Goal: Task Accomplishment & Management: Manage account settings

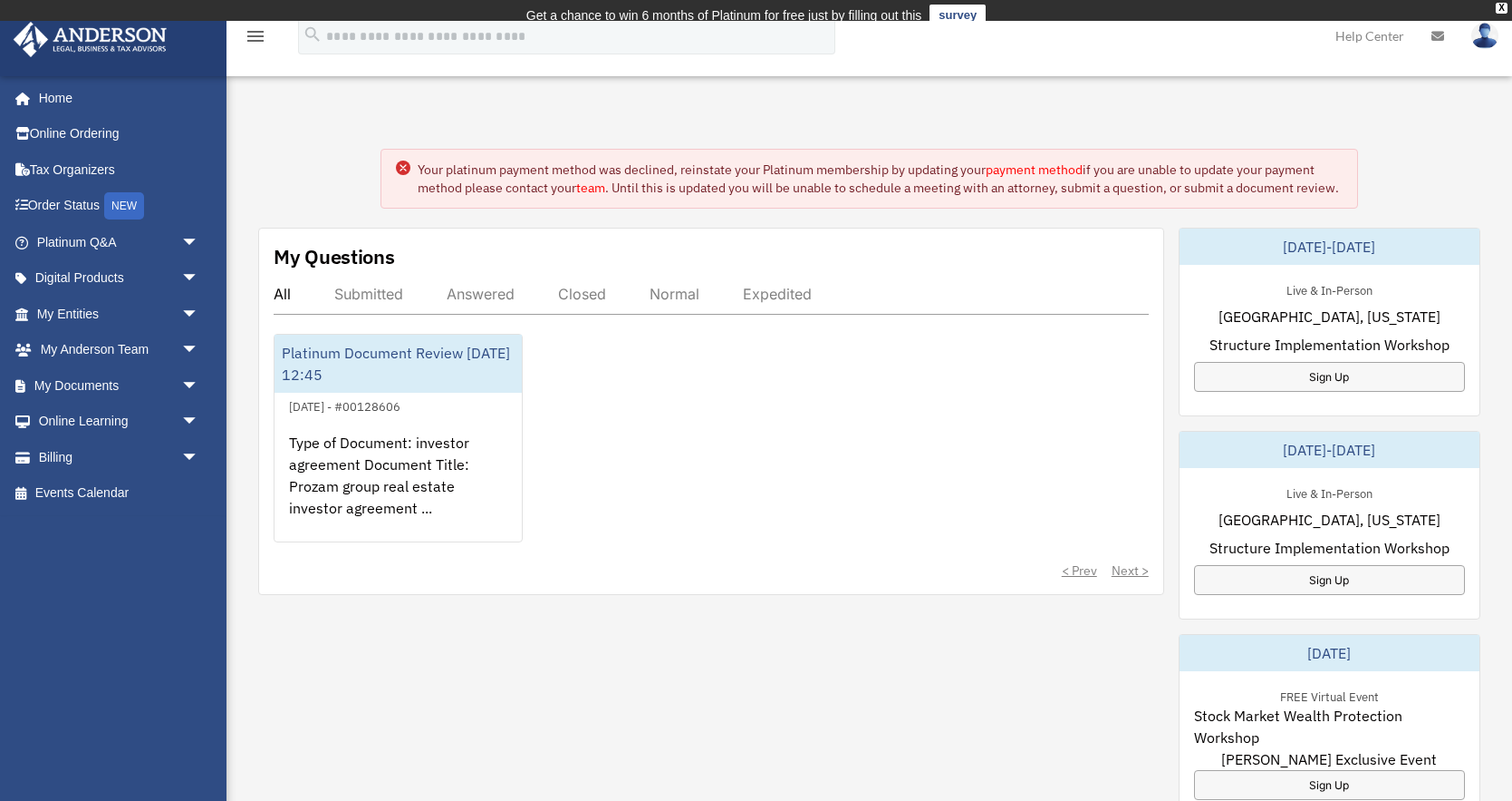
click at [196, 554] on div "alamiphil@gmail.com Sign Out alamiphil@gmail.com Home Online Ordering Tax Organ…" at bounding box center [113, 408] width 226 height 665
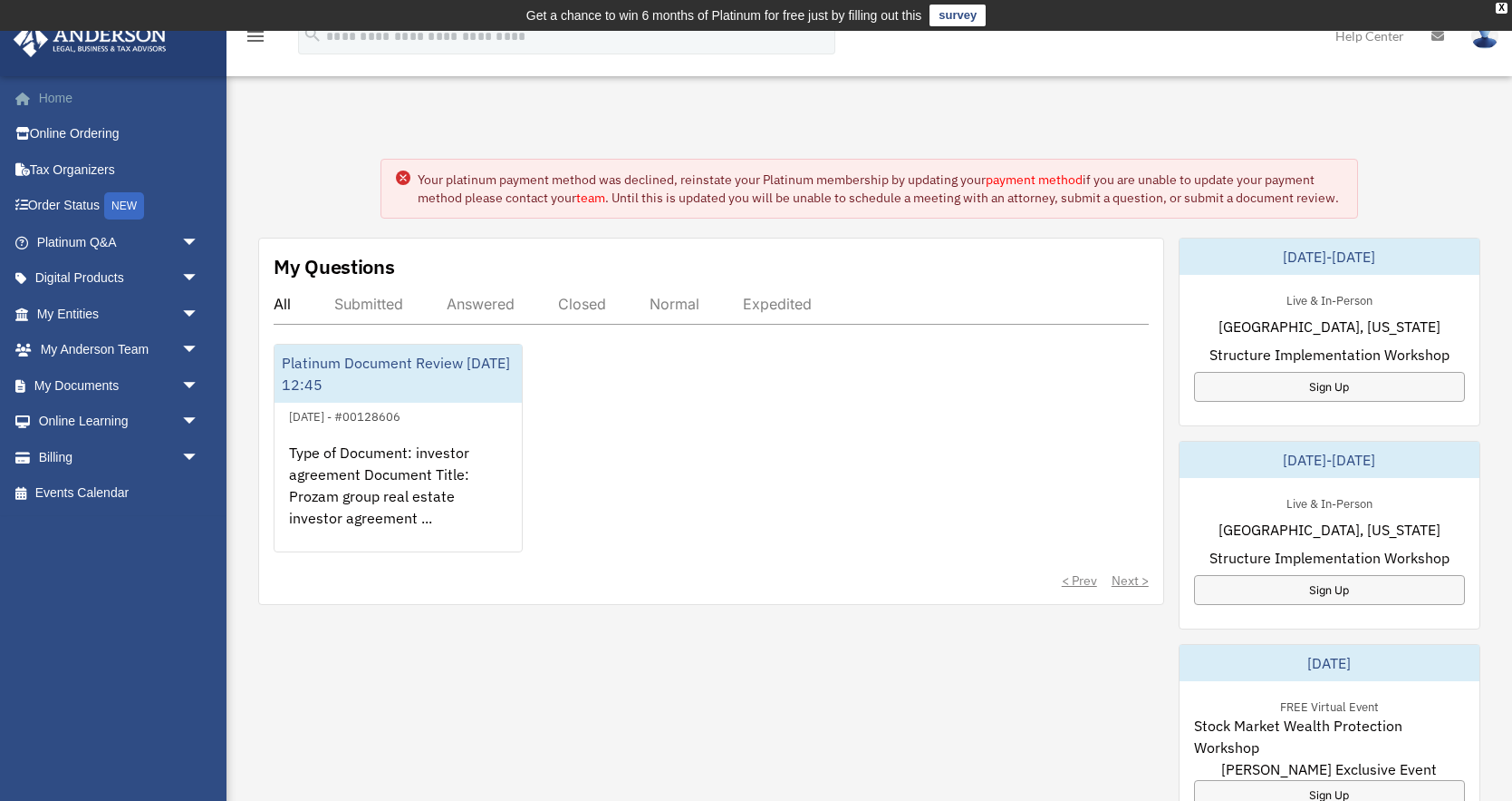
click at [60, 104] on link "Home" at bounding box center [120, 97] width 214 height 36
click at [77, 317] on link "My Entities arrow_drop_down" at bounding box center [120, 313] width 214 height 36
click at [189, 312] on span "arrow_drop_down" at bounding box center [199, 314] width 36 height 37
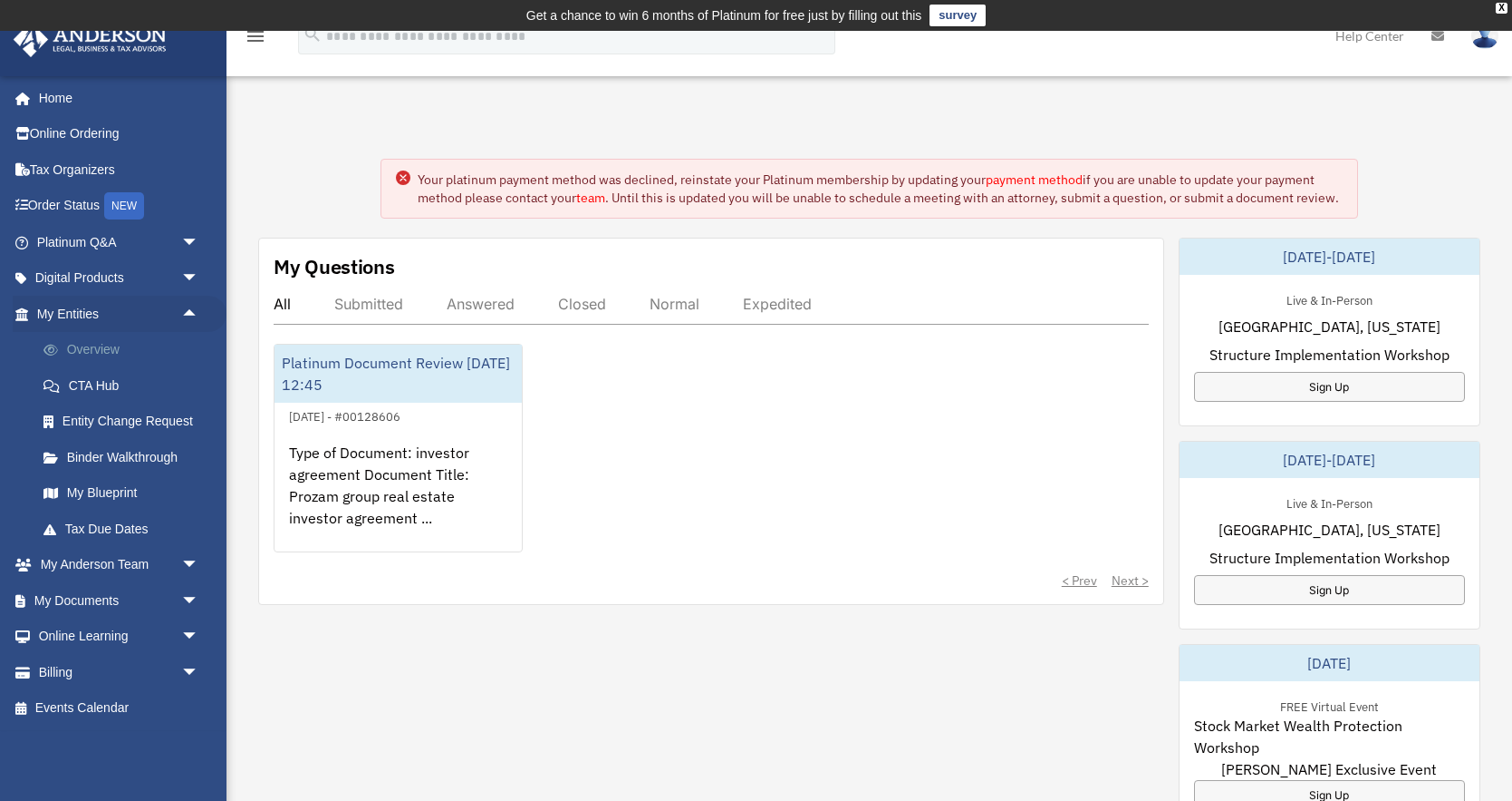
click at [84, 352] on link "Overview" at bounding box center [125, 349] width 201 height 36
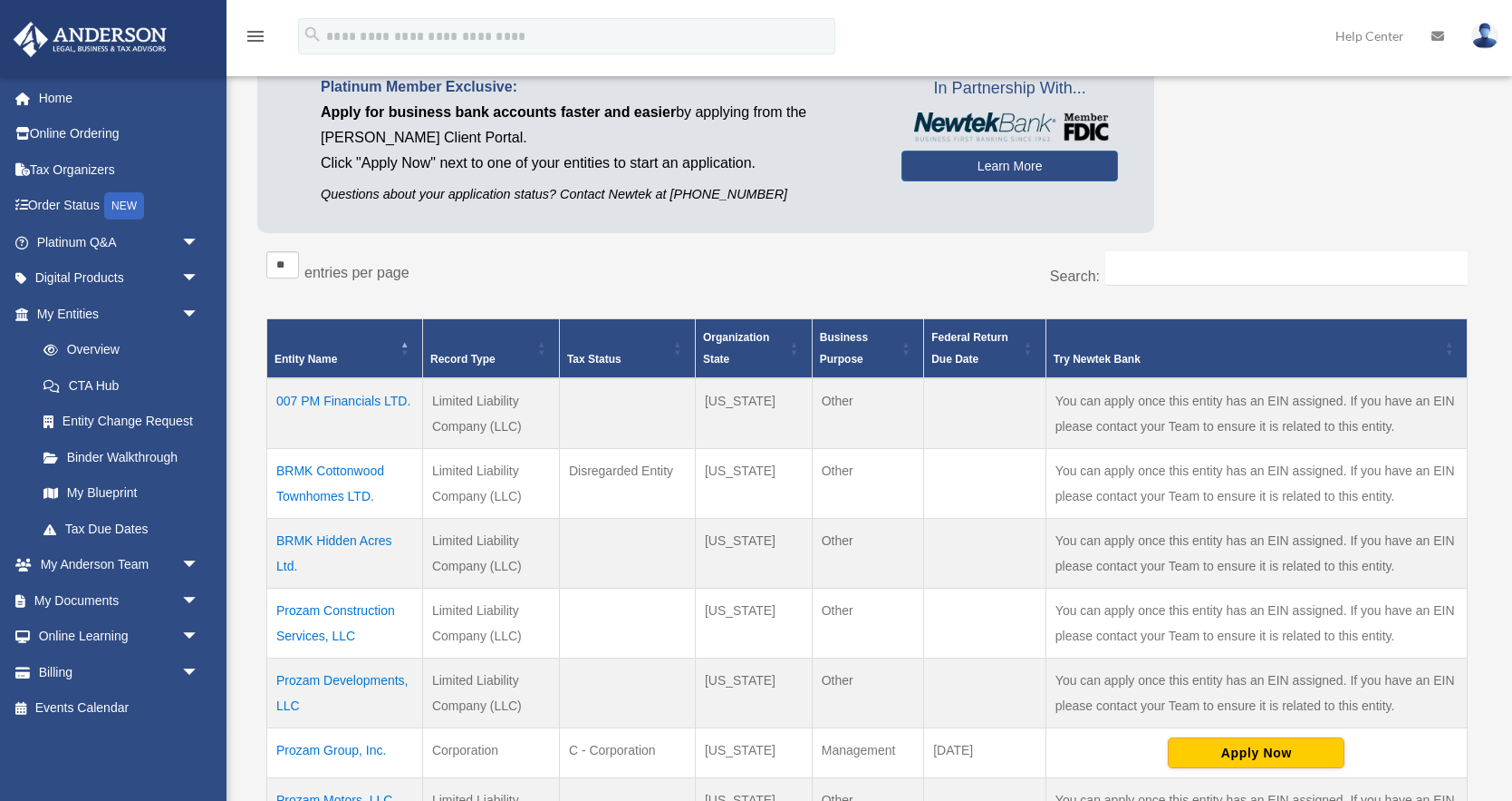
scroll to position [178, 0]
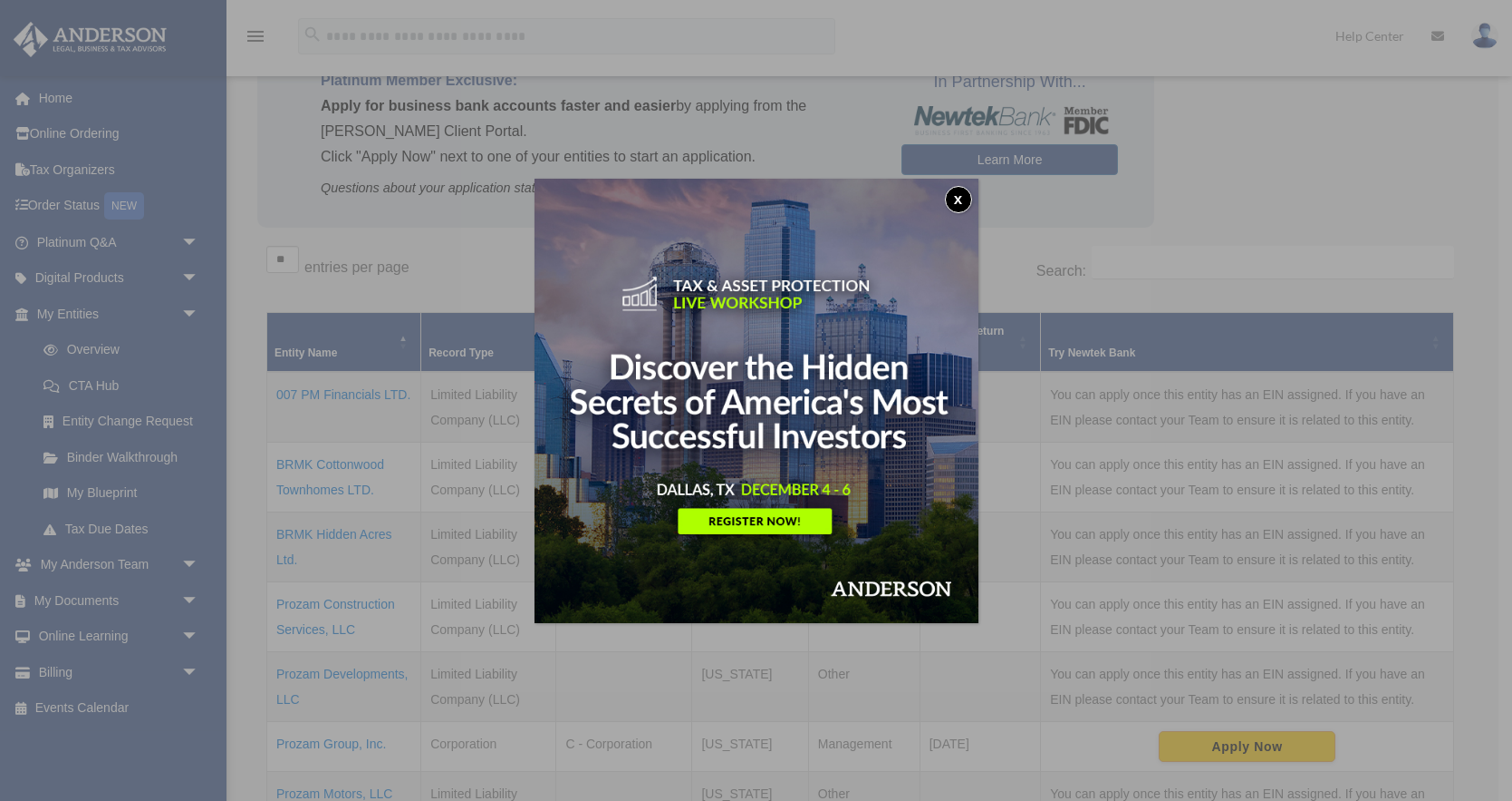
click at [960, 199] on button "x" at bounding box center [958, 200] width 27 height 27
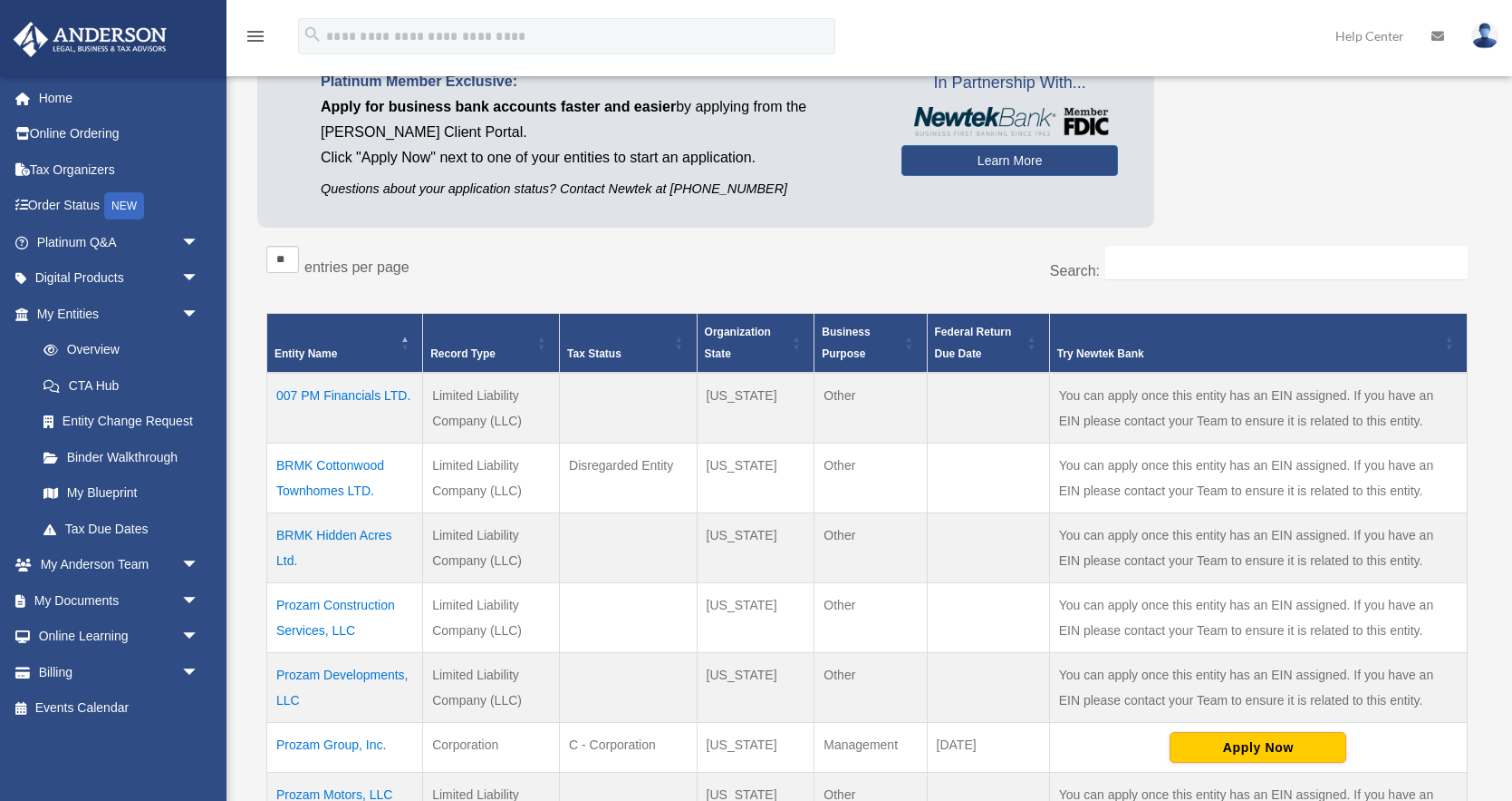
click at [336, 533] on td "BRMK Hidden Acres Ltd." at bounding box center [345, 546] width 156 height 70
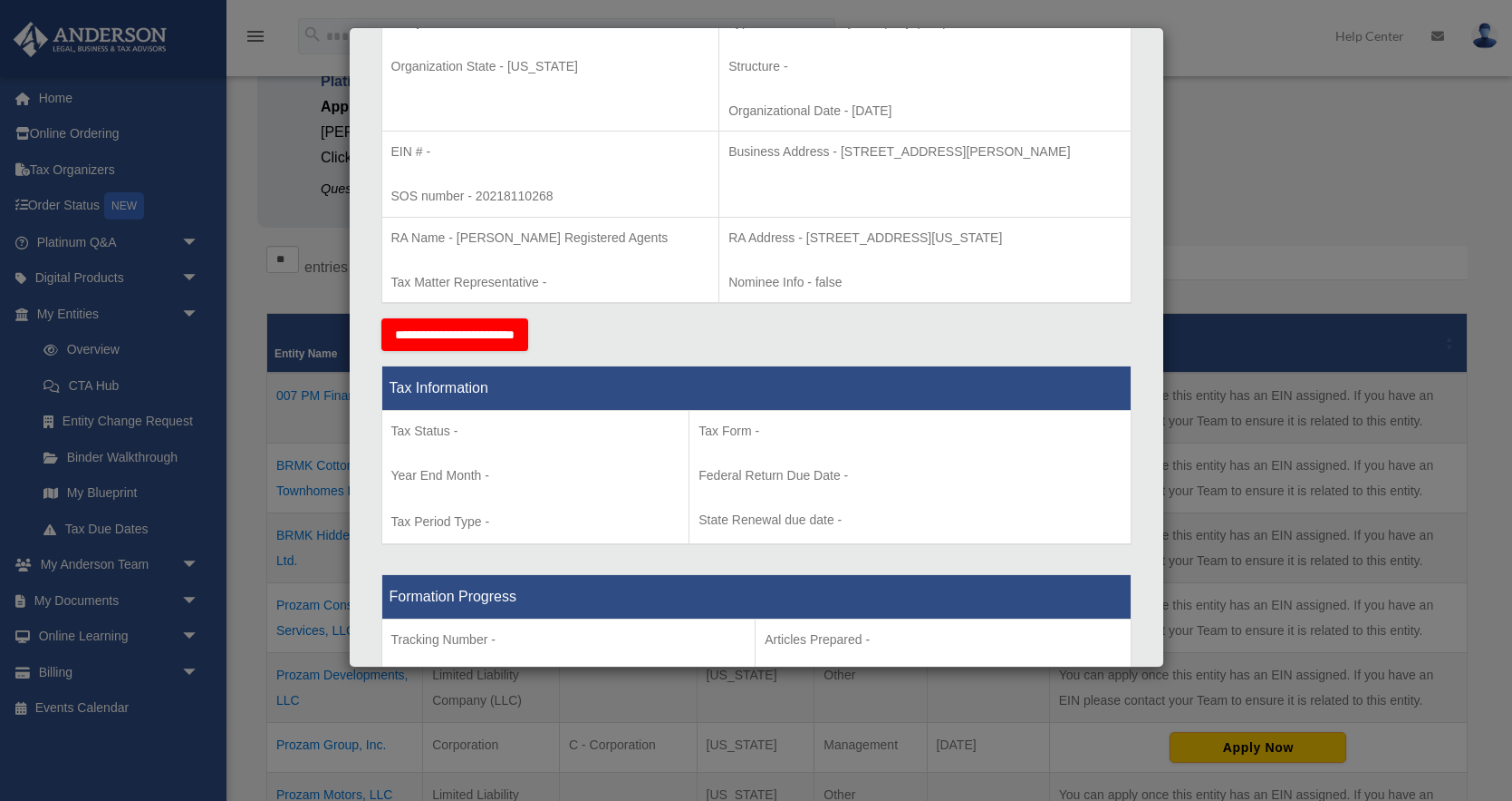
scroll to position [0, 0]
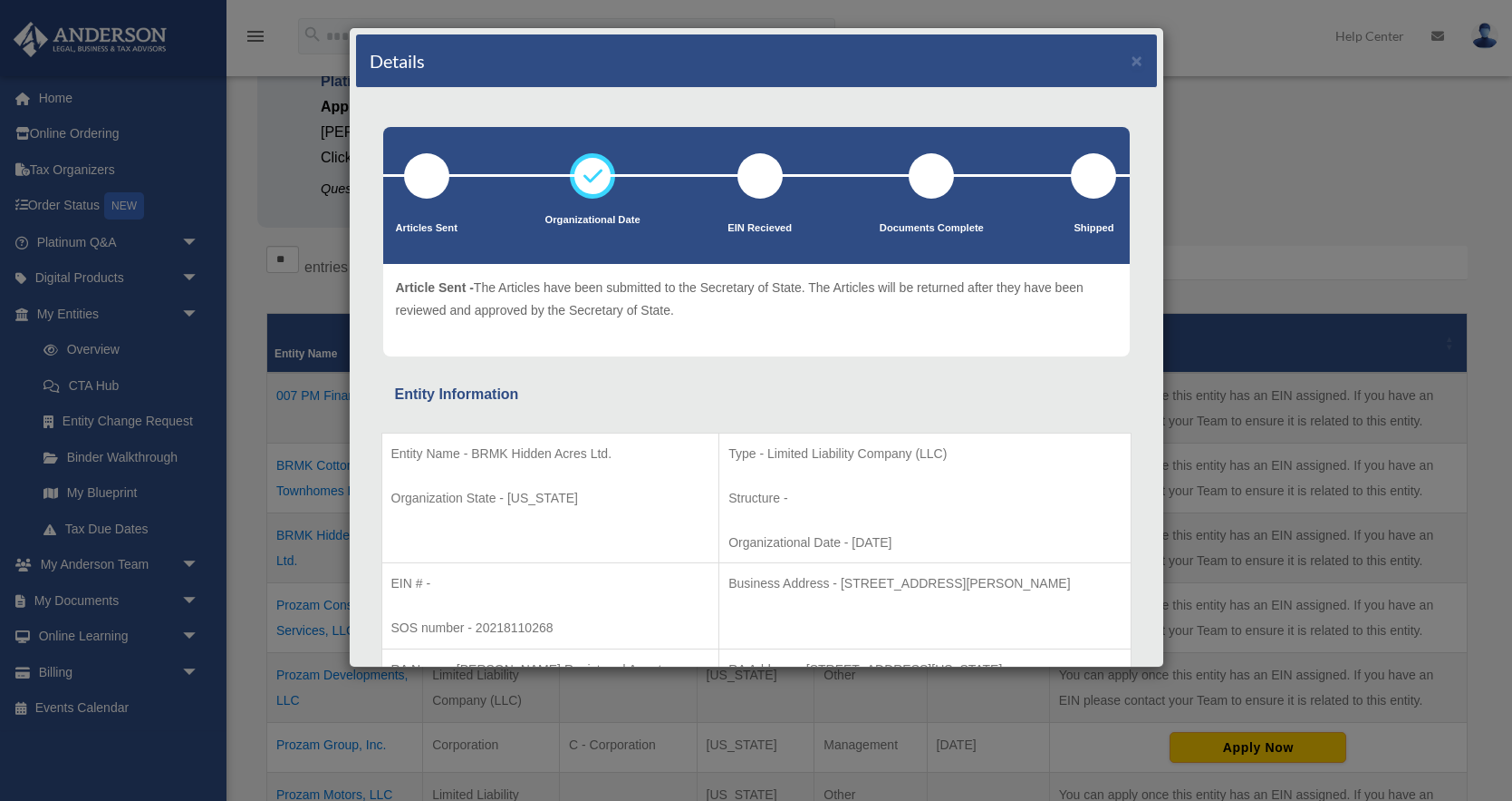
click at [313, 215] on div "Details × Articles Sent Organizational Date" at bounding box center [756, 400] width 1512 height 801
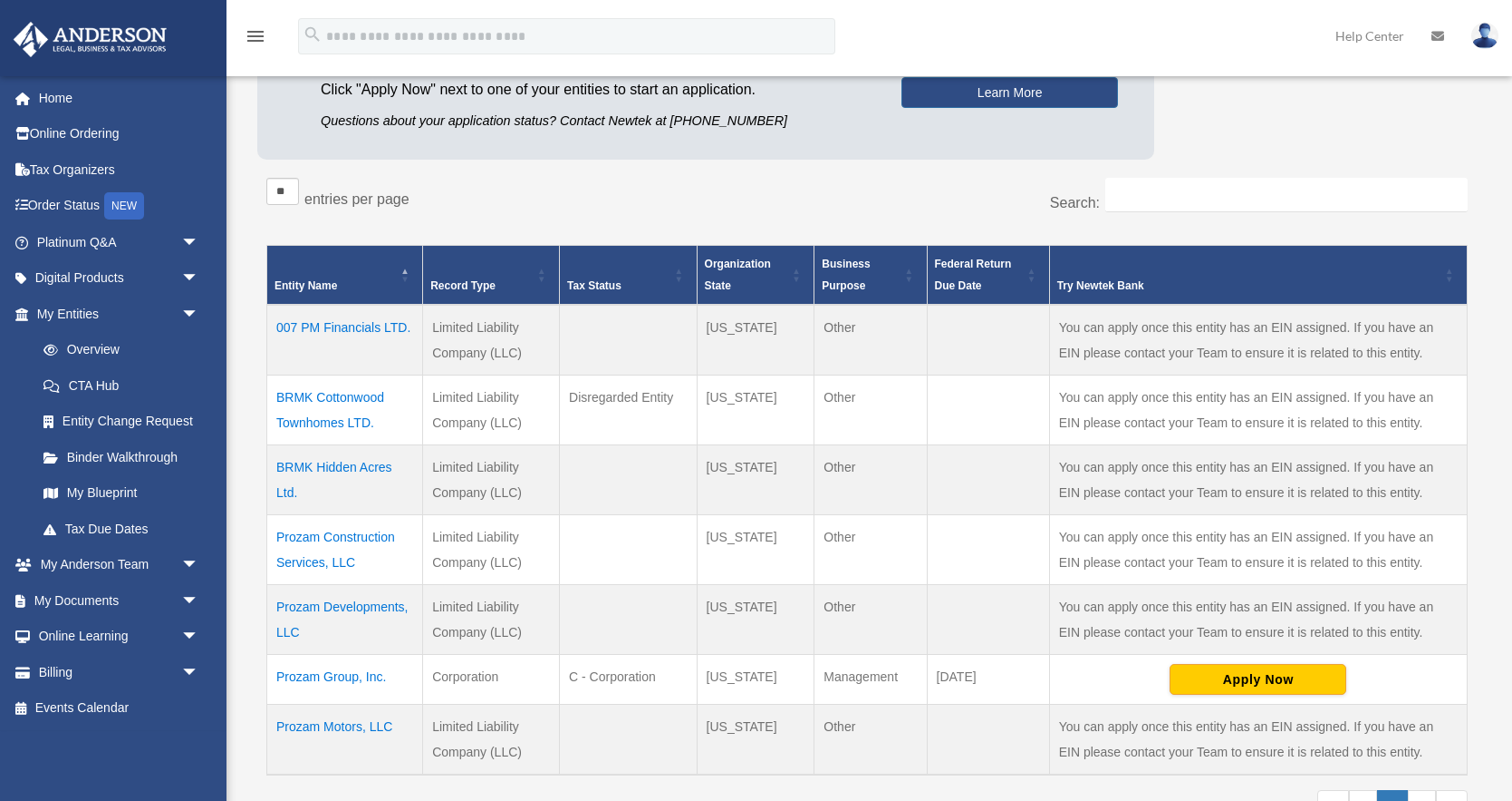
scroll to position [249, 0]
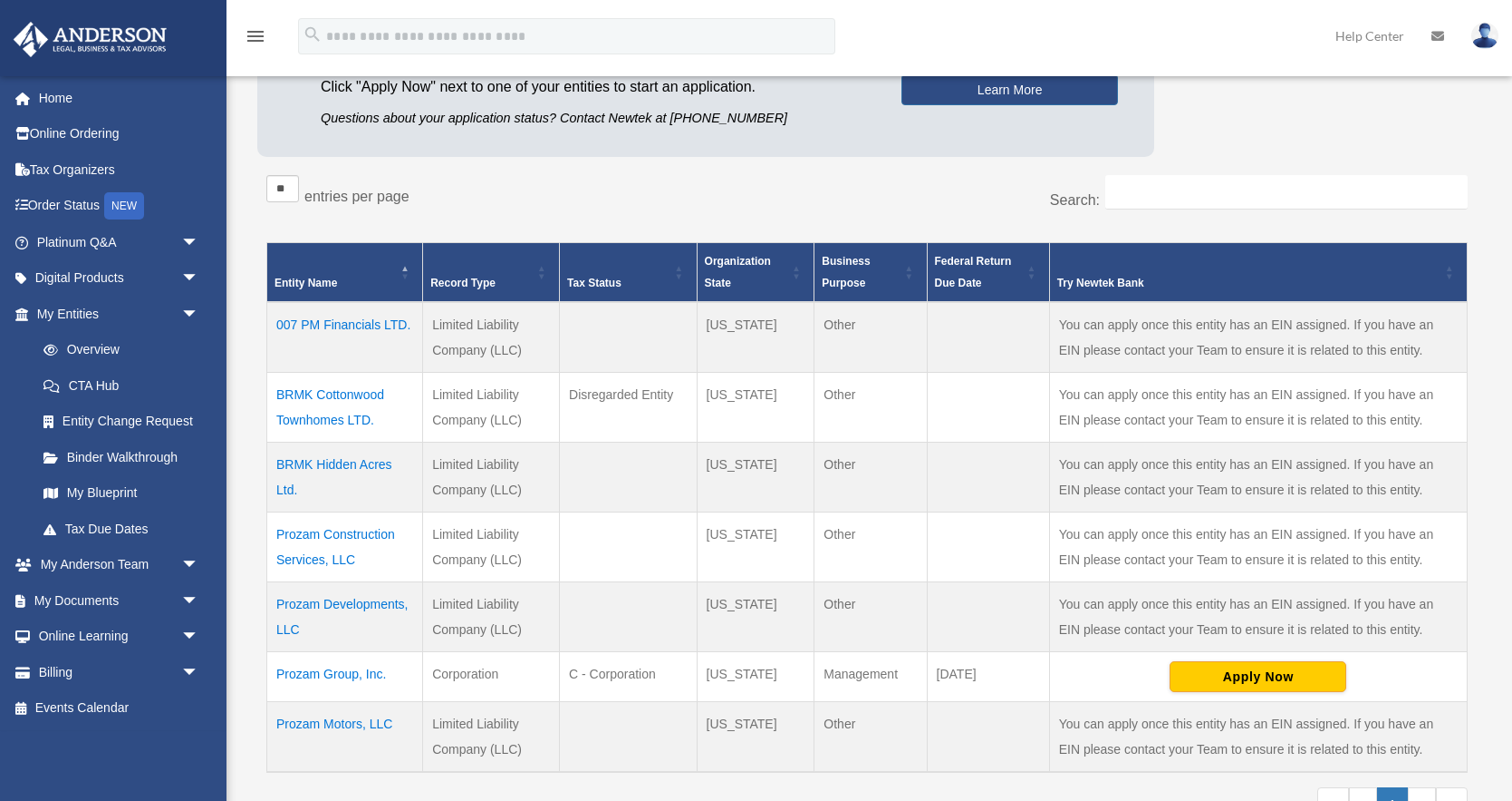
click at [366, 460] on td "BRMK Hidden Acres Ltd." at bounding box center [345, 476] width 156 height 70
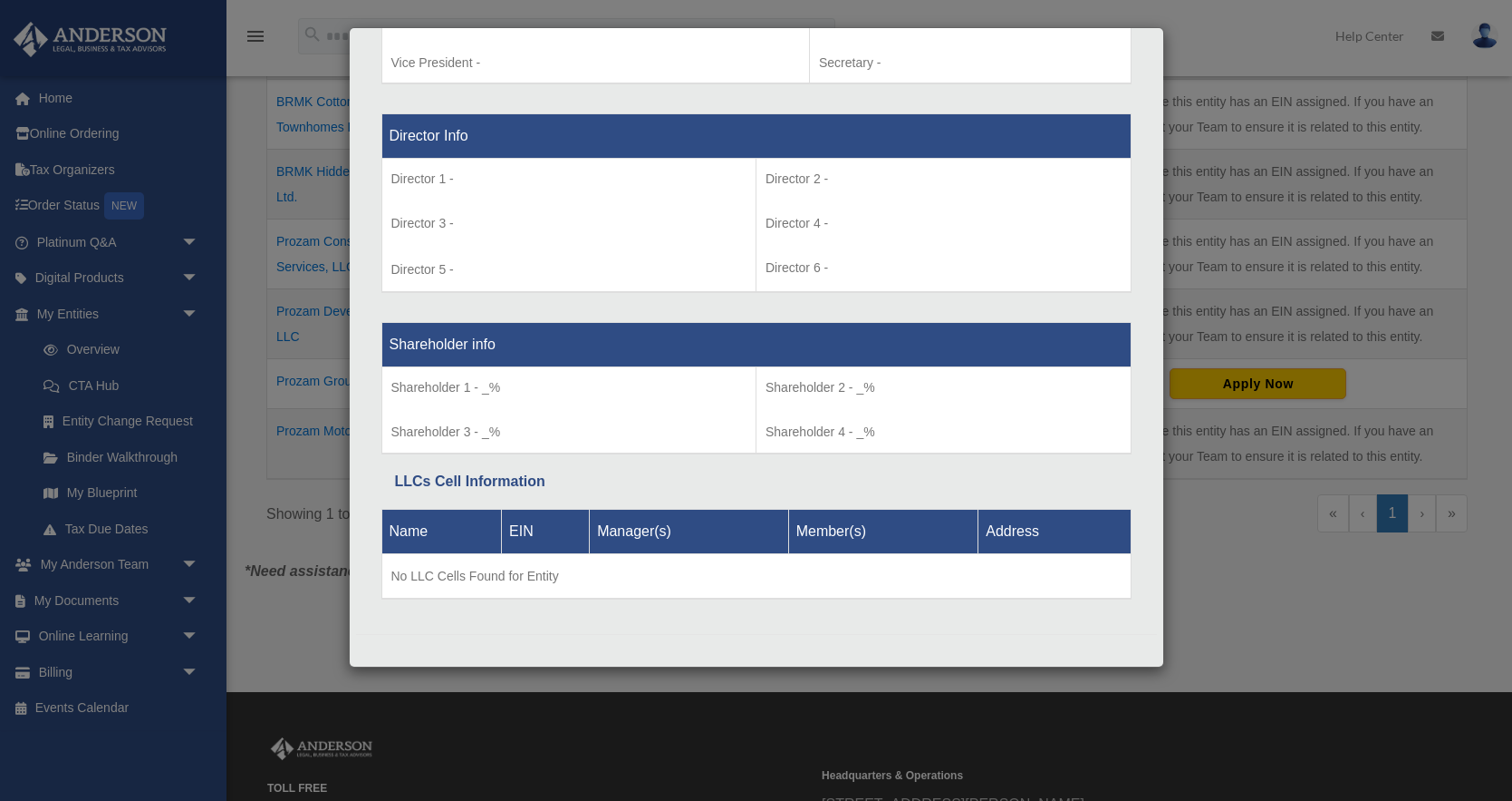
scroll to position [644, 0]
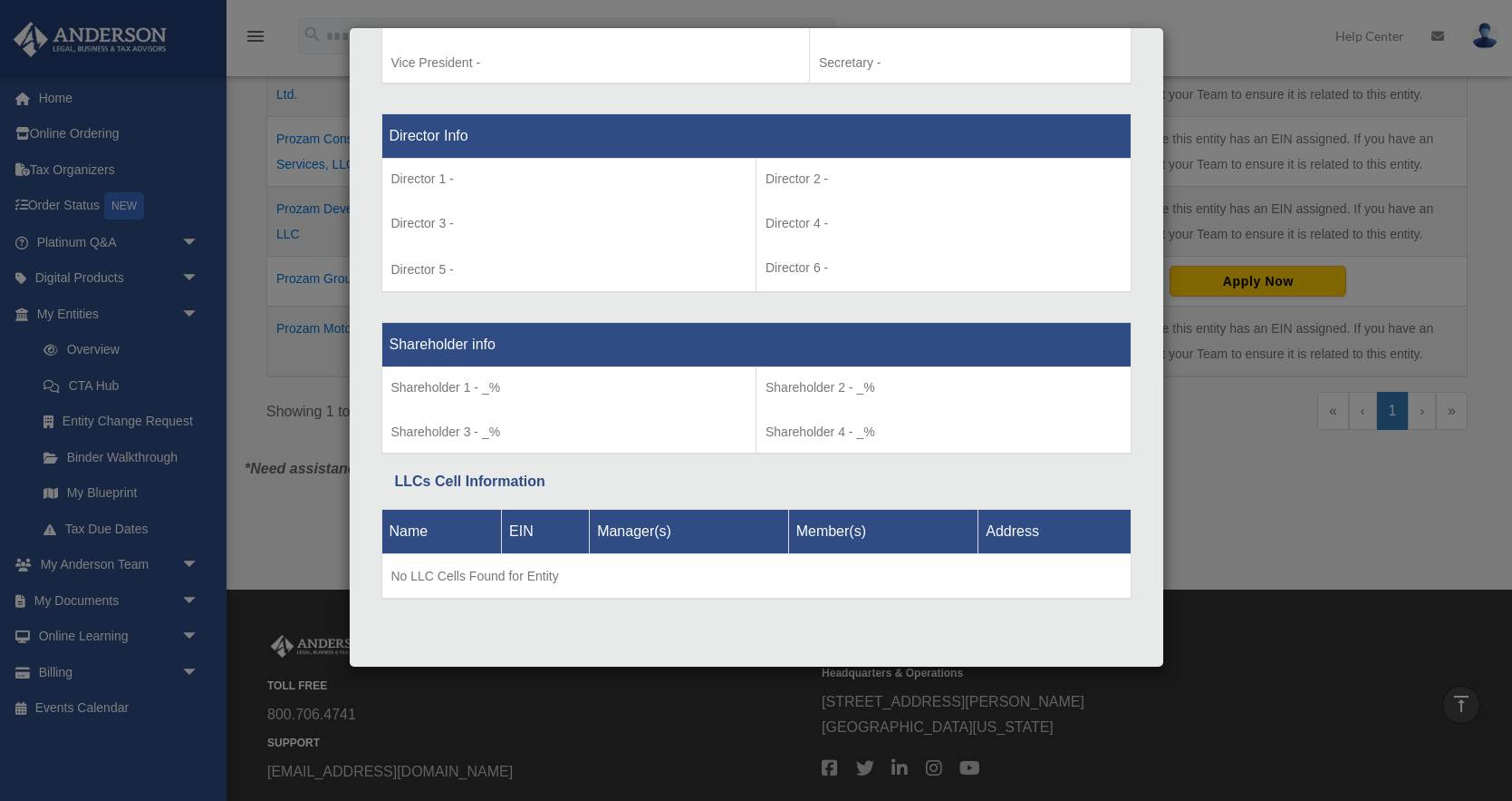
click at [1294, 222] on div "Details × Articles Sent Organizational Date" at bounding box center [756, 400] width 1512 height 801
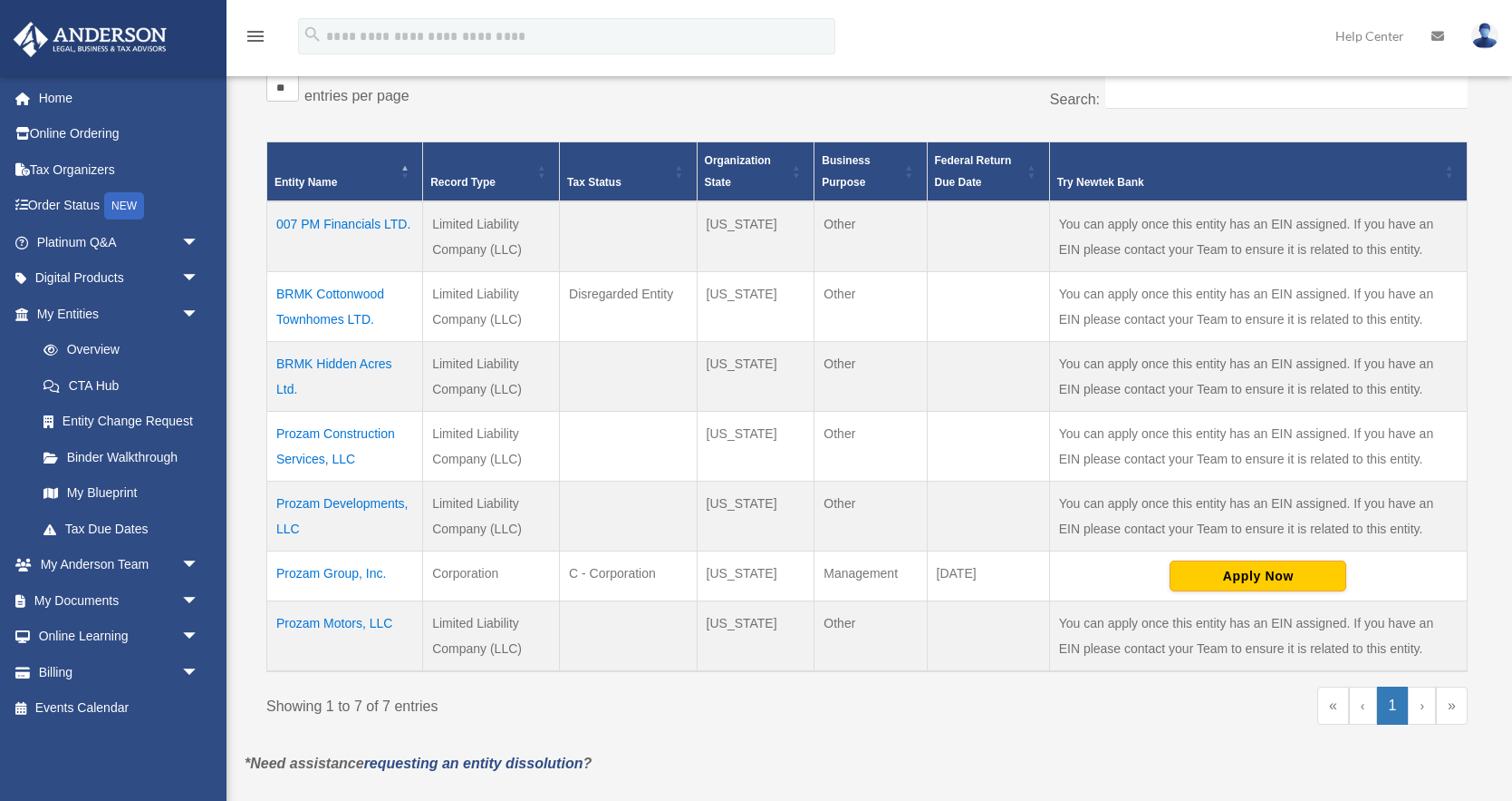
scroll to position [355, 0]
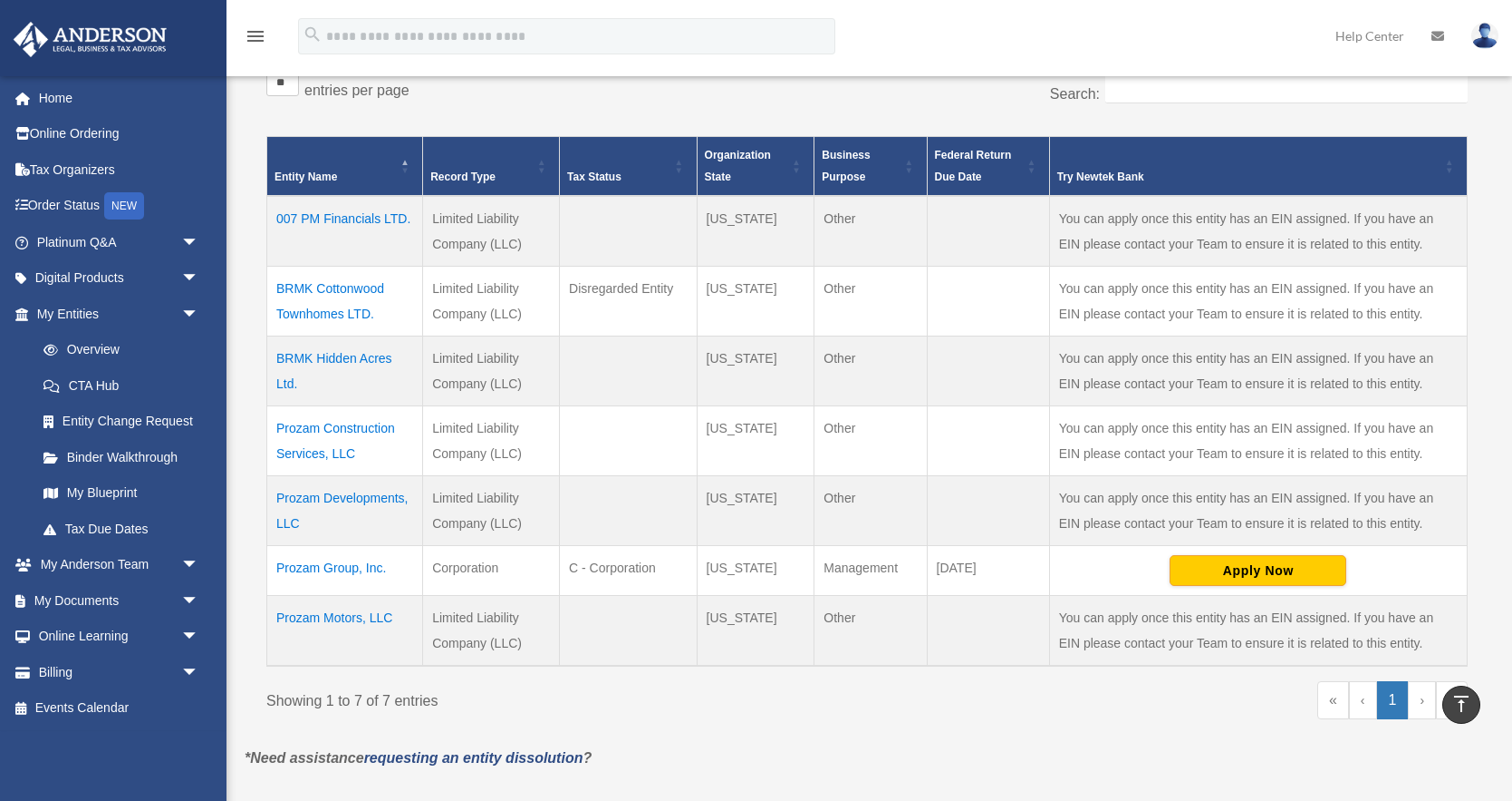
click at [1488, 42] on img at bounding box center [1486, 35] width 27 height 26
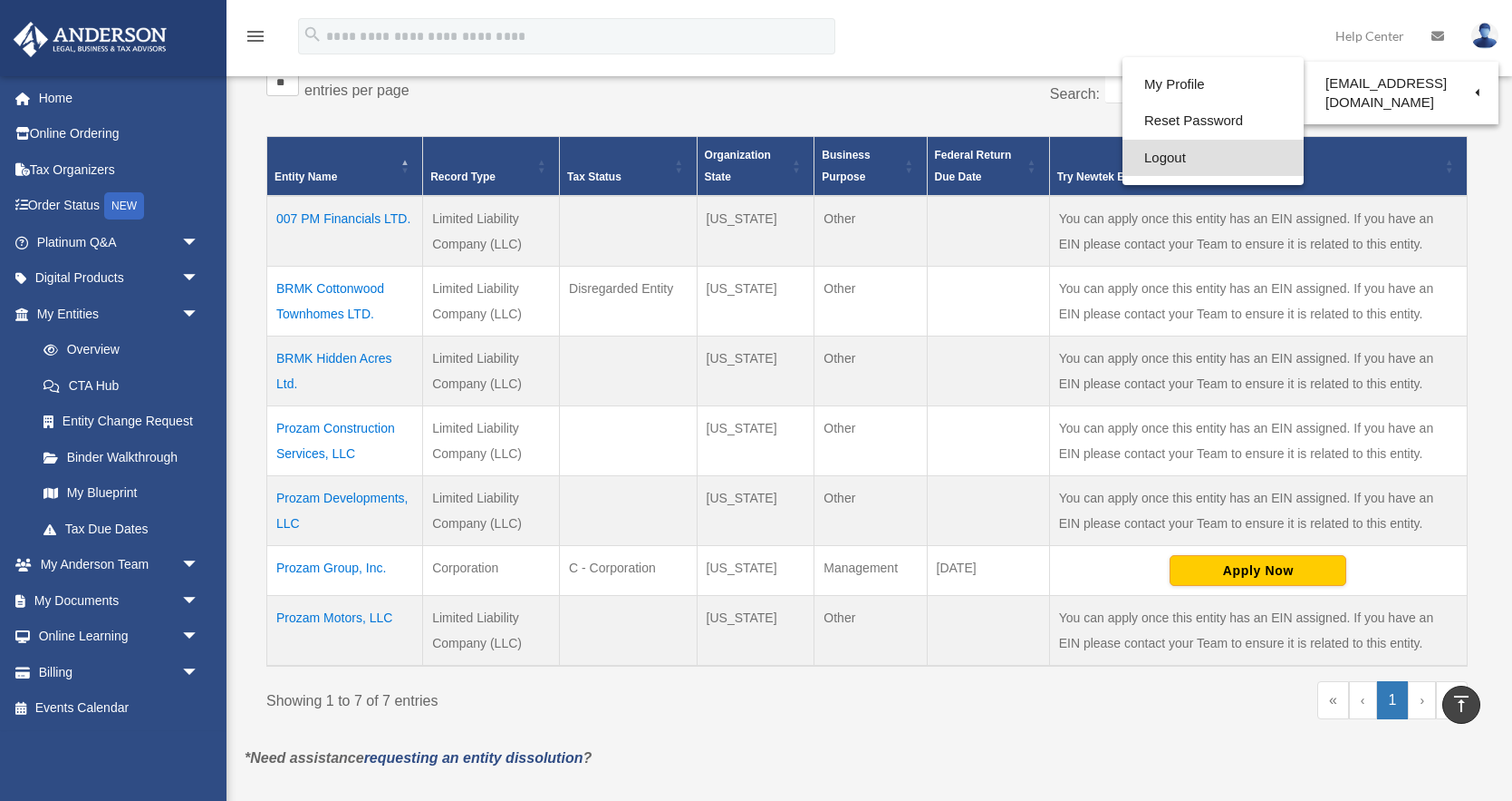
click at [1177, 162] on link "Logout" at bounding box center [1213, 158] width 181 height 37
